Goal: Information Seeking & Learning: Compare options

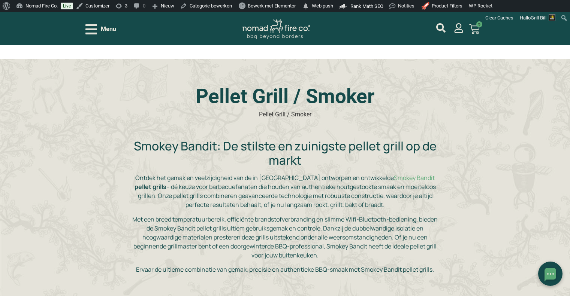
scroll to position [112, 0]
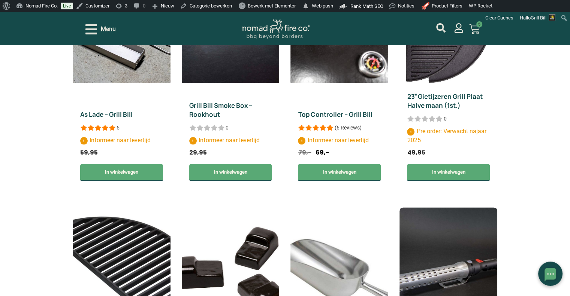
scroll to position [899, 0]
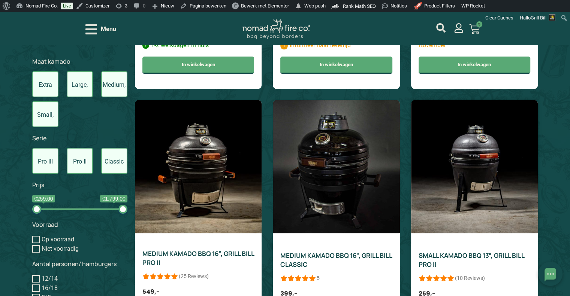
scroll to position [899, 0]
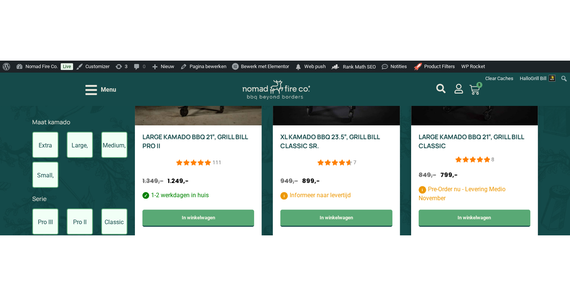
scroll to position [749, 0]
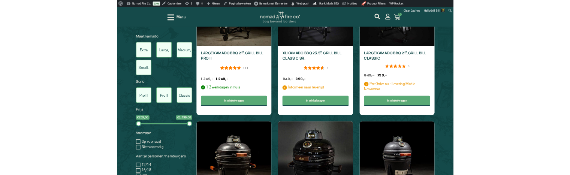
scroll to position [749, 0]
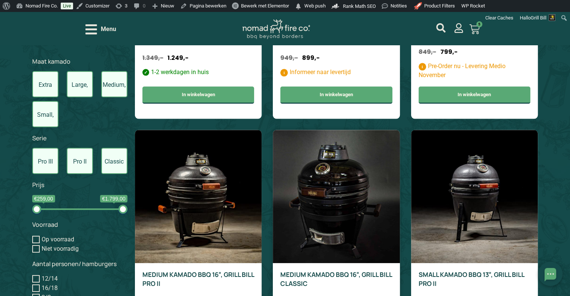
scroll to position [824, 0]
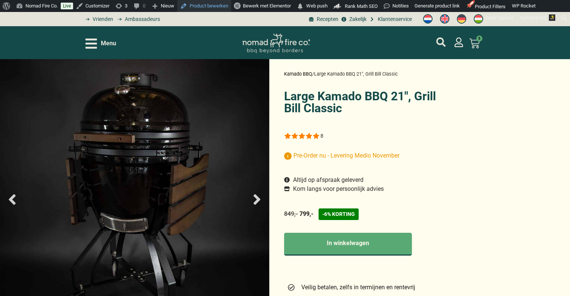
click at [211, 7] on link "Product bewerken" at bounding box center [204, 6] width 54 height 12
select select "most-helpful"
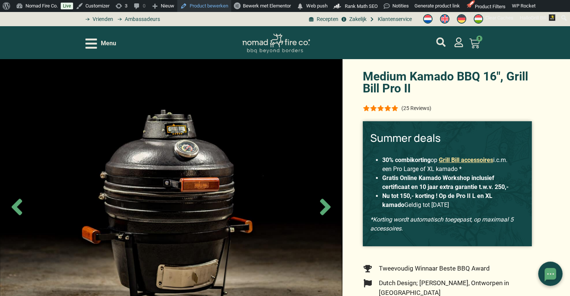
click at [209, 9] on link "Product bewerken" at bounding box center [204, 6] width 54 height 12
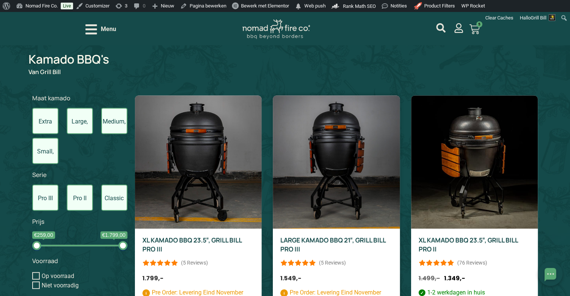
scroll to position [262, 0]
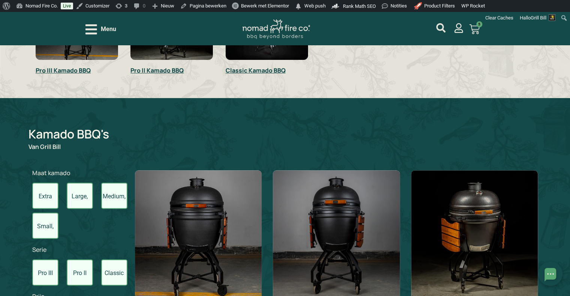
click at [51, 237] on label "Small, 13inch" at bounding box center [45, 226] width 26 height 26
click at [0, 0] on input "Small, 13inch" at bounding box center [0, 0] width 0 height 0
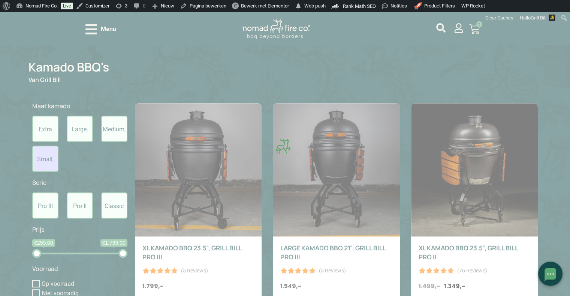
scroll to position [330, 0]
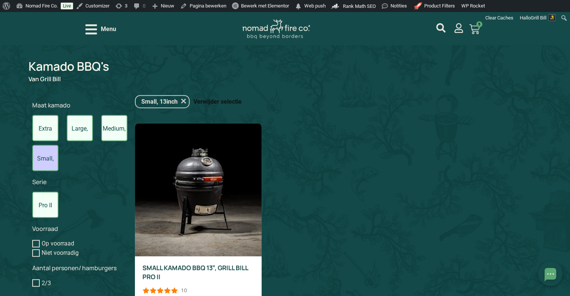
click at [232, 103] on link "Verwijder selectie" at bounding box center [217, 101] width 48 height 9
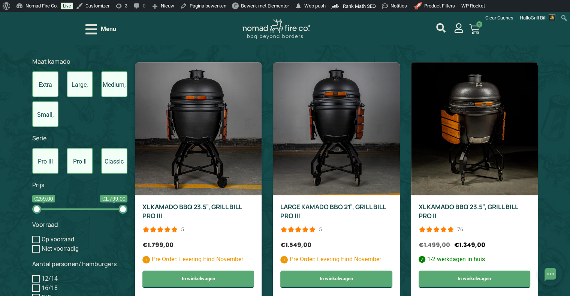
scroll to position [350, 0]
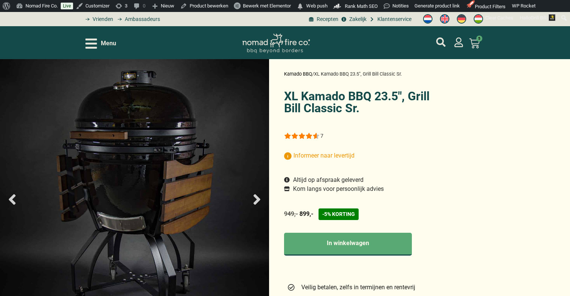
select select "most-helpful"
click at [208, 7] on link "Product bewerken" at bounding box center [204, 6] width 54 height 12
